Goal: Task Accomplishment & Management: Manage account settings

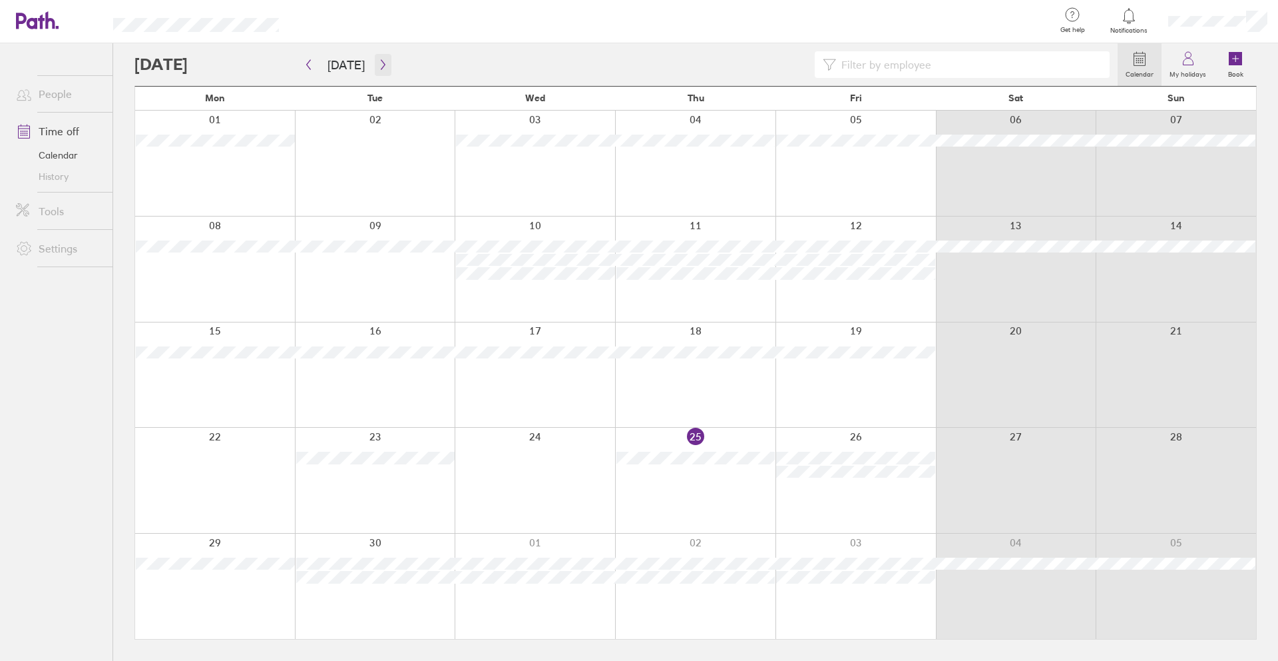
click at [380, 62] on icon "button" at bounding box center [383, 64] width 10 height 11
click at [311, 67] on icon "button" at bounding box center [309, 64] width 10 height 11
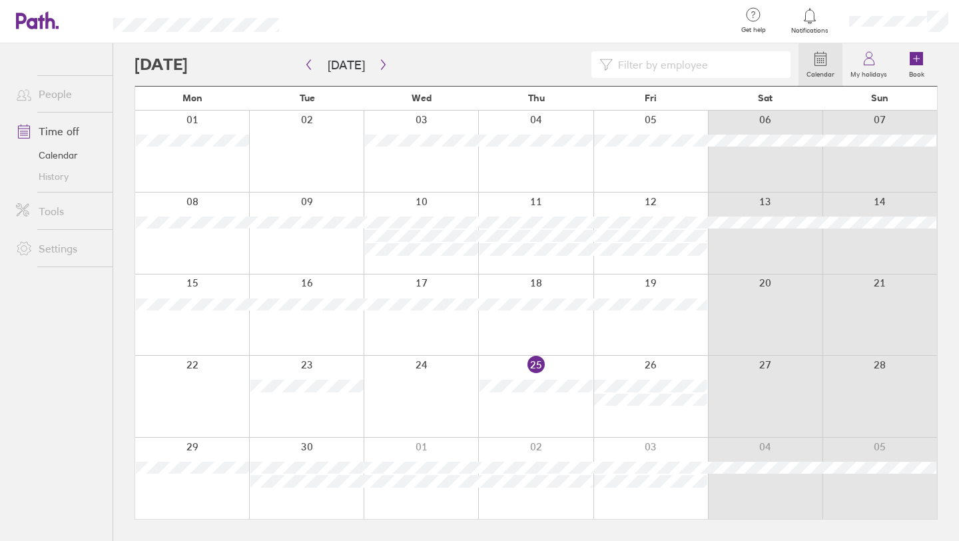
click at [519, 26] on div at bounding box center [512, 21] width 425 height 43
